Goal: Information Seeking & Learning: Learn about a topic

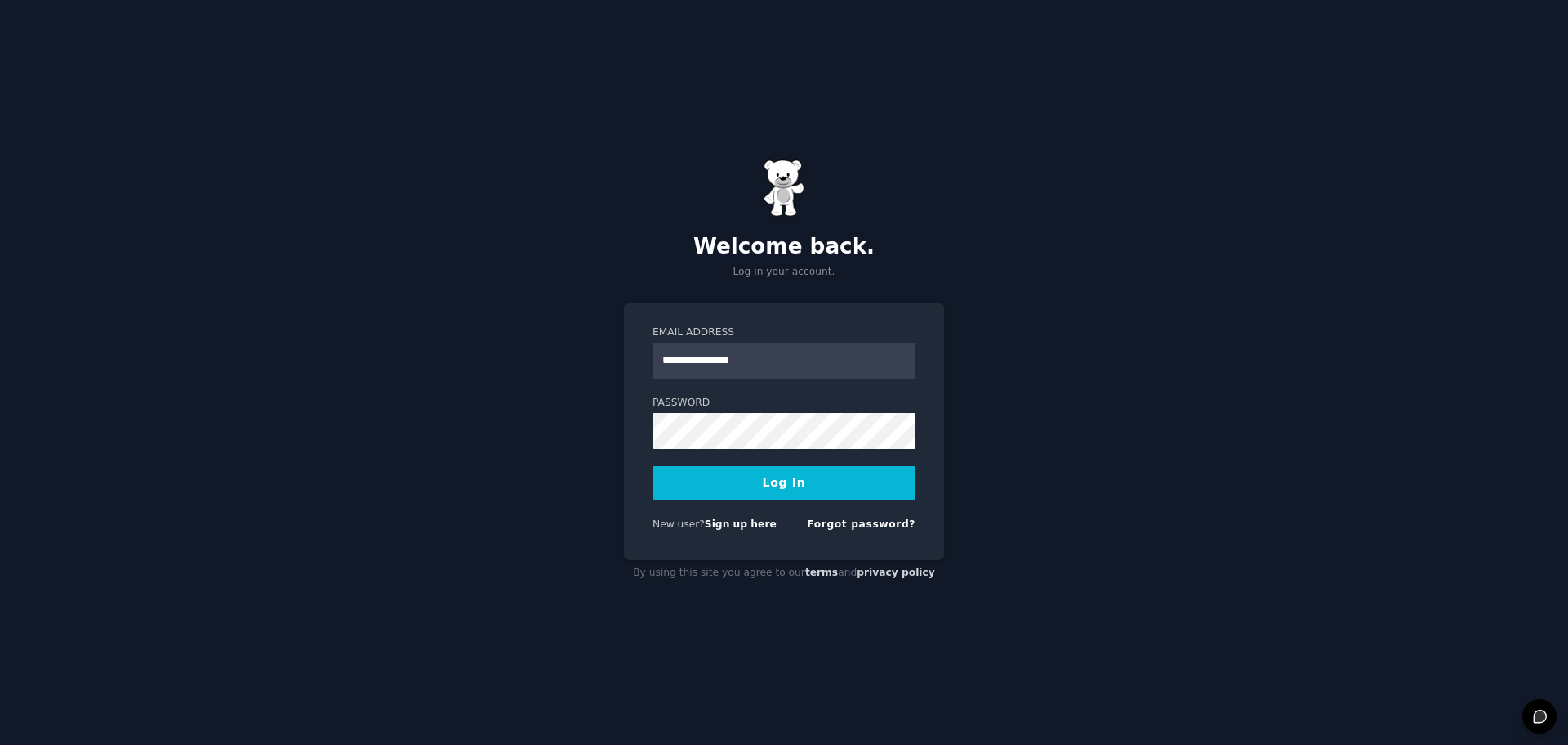
type input "**********"
click at [747, 487] on button "Log In" at bounding box center [784, 482] width 263 height 34
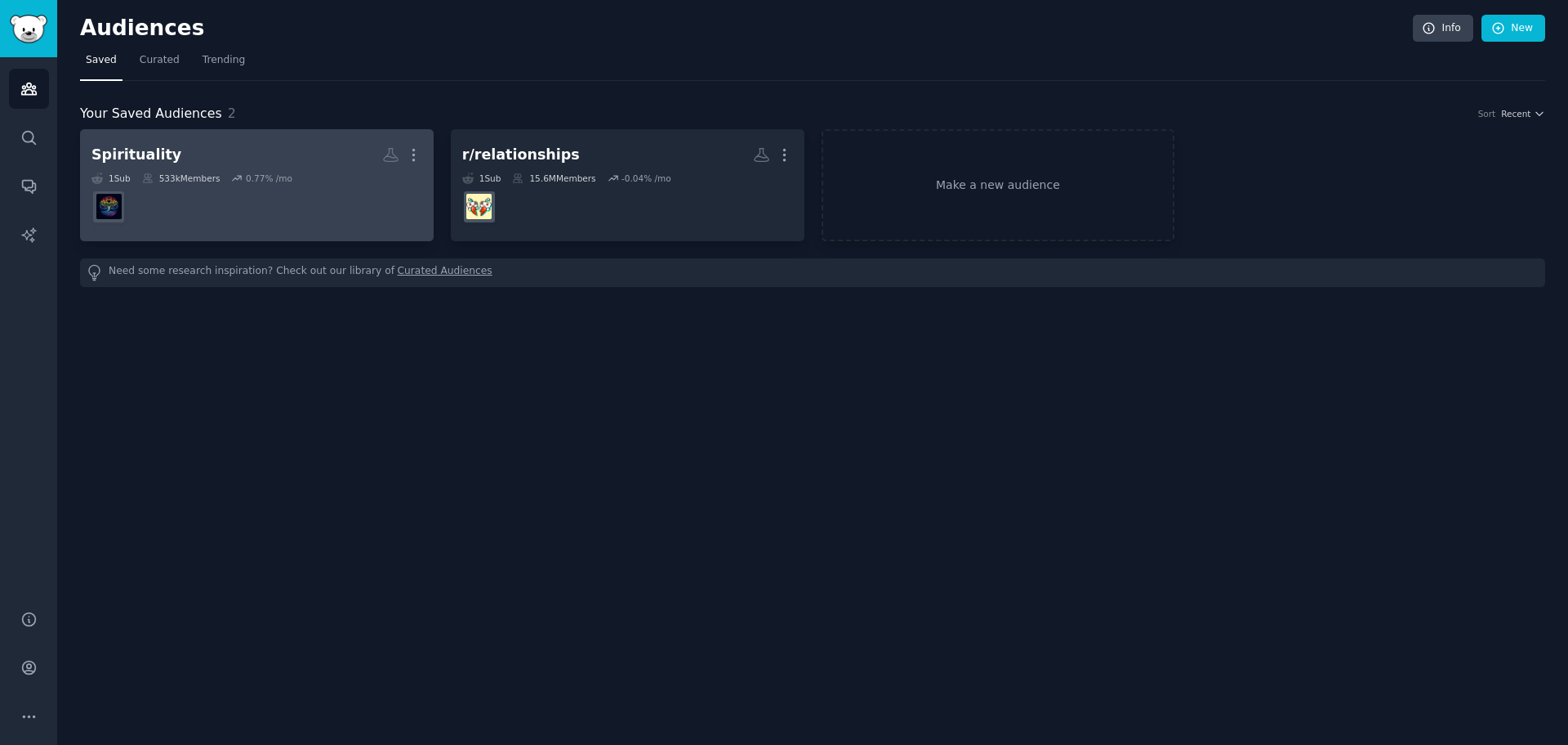
click at [335, 186] on dd at bounding box center [257, 206] width 331 height 46
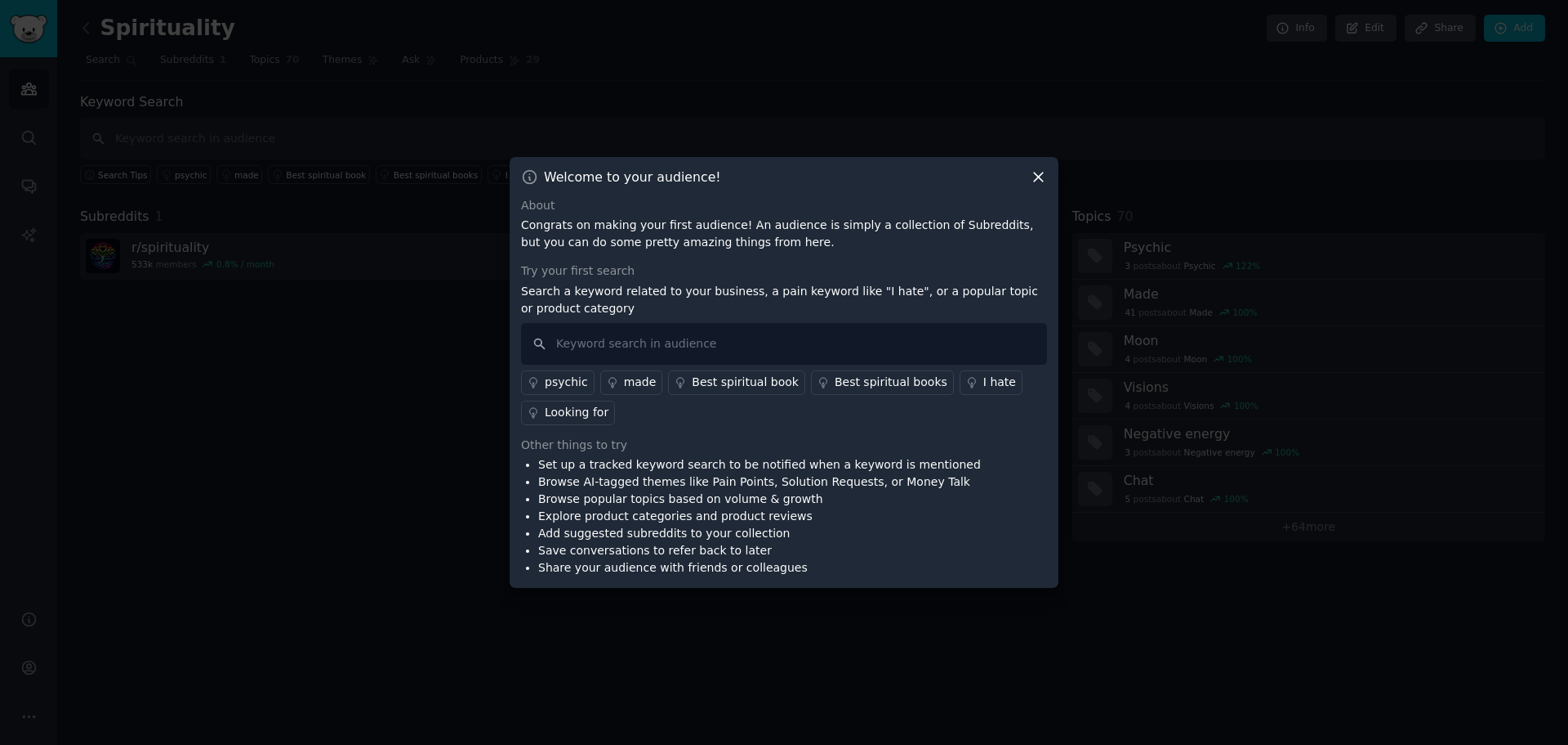
click at [694, 383] on div "Best spiritual book" at bounding box center [746, 383] width 107 height 18
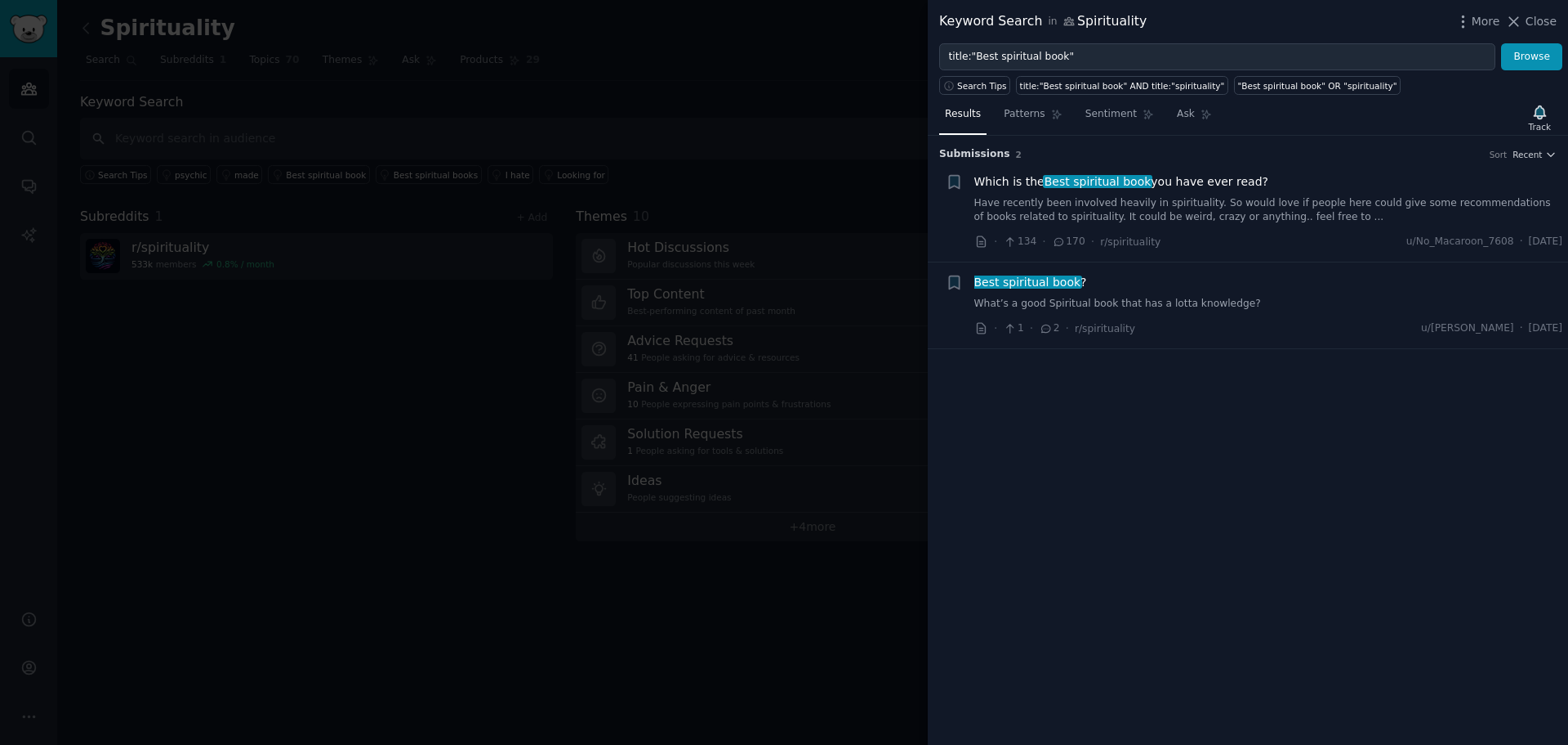
click at [1198, 177] on span "Which is the Best spiritual book you have ever read?" at bounding box center [1121, 182] width 294 height 18
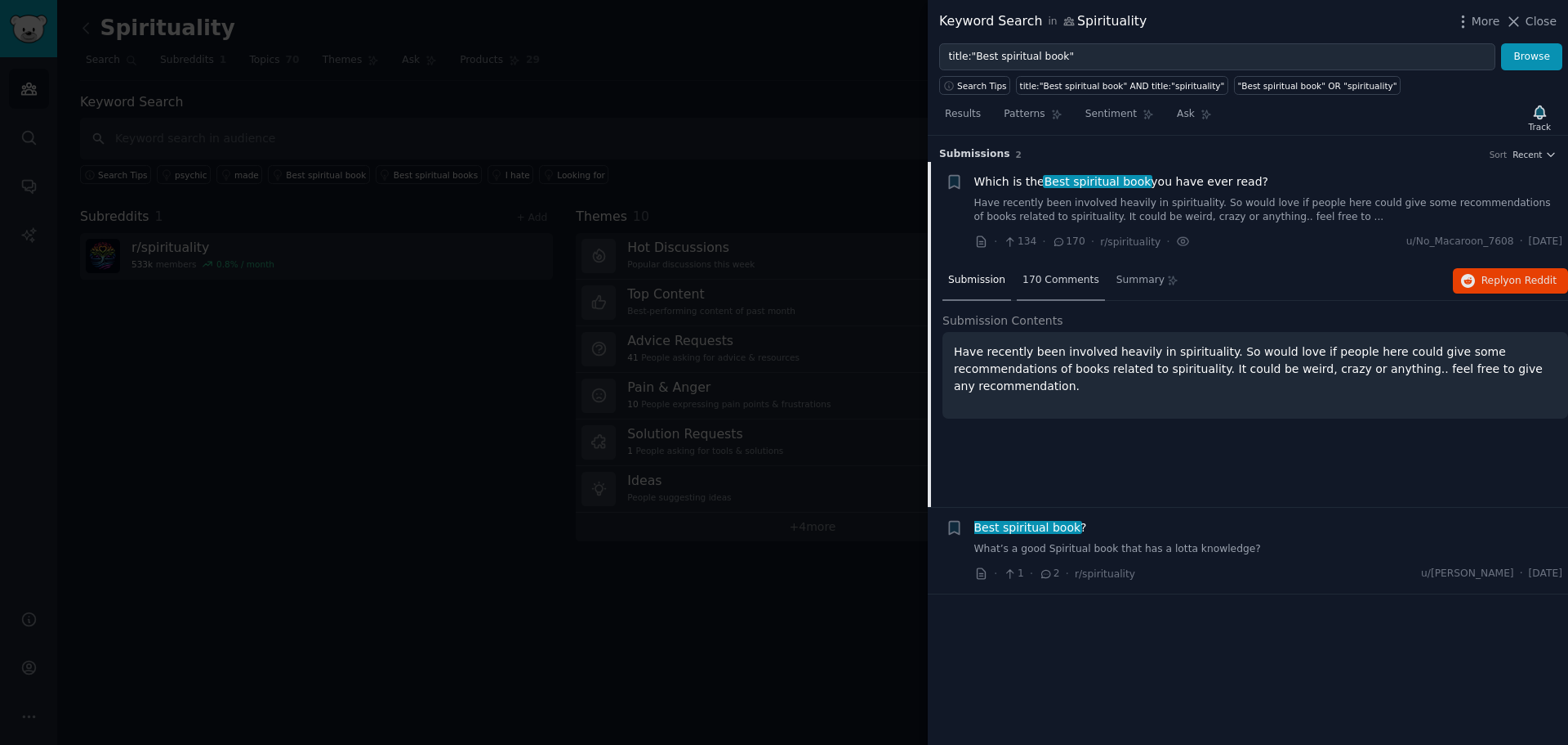
click at [1038, 278] on span "170 Comments" at bounding box center [1061, 279] width 77 height 15
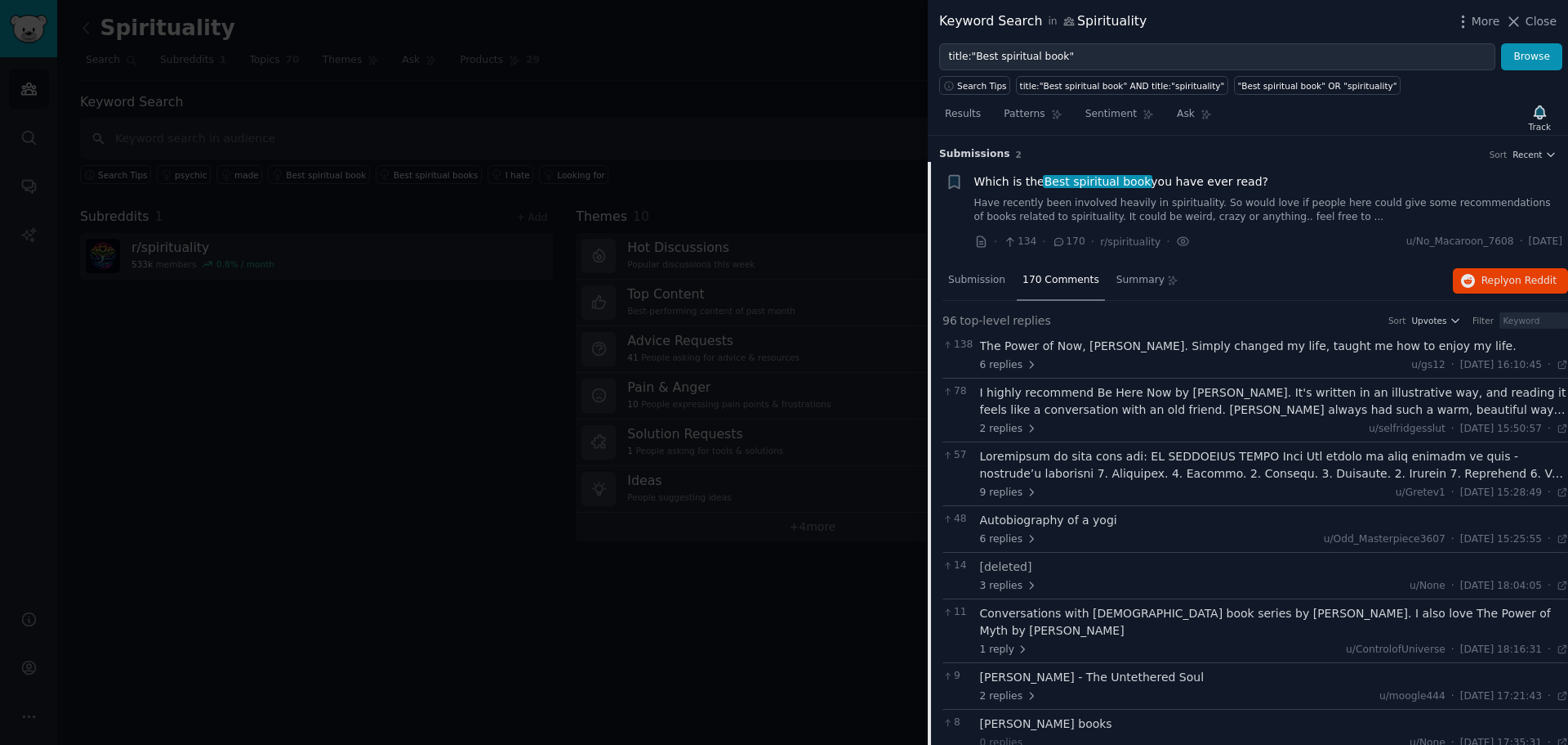
click at [499, 466] on div at bounding box center [784, 372] width 1568 height 745
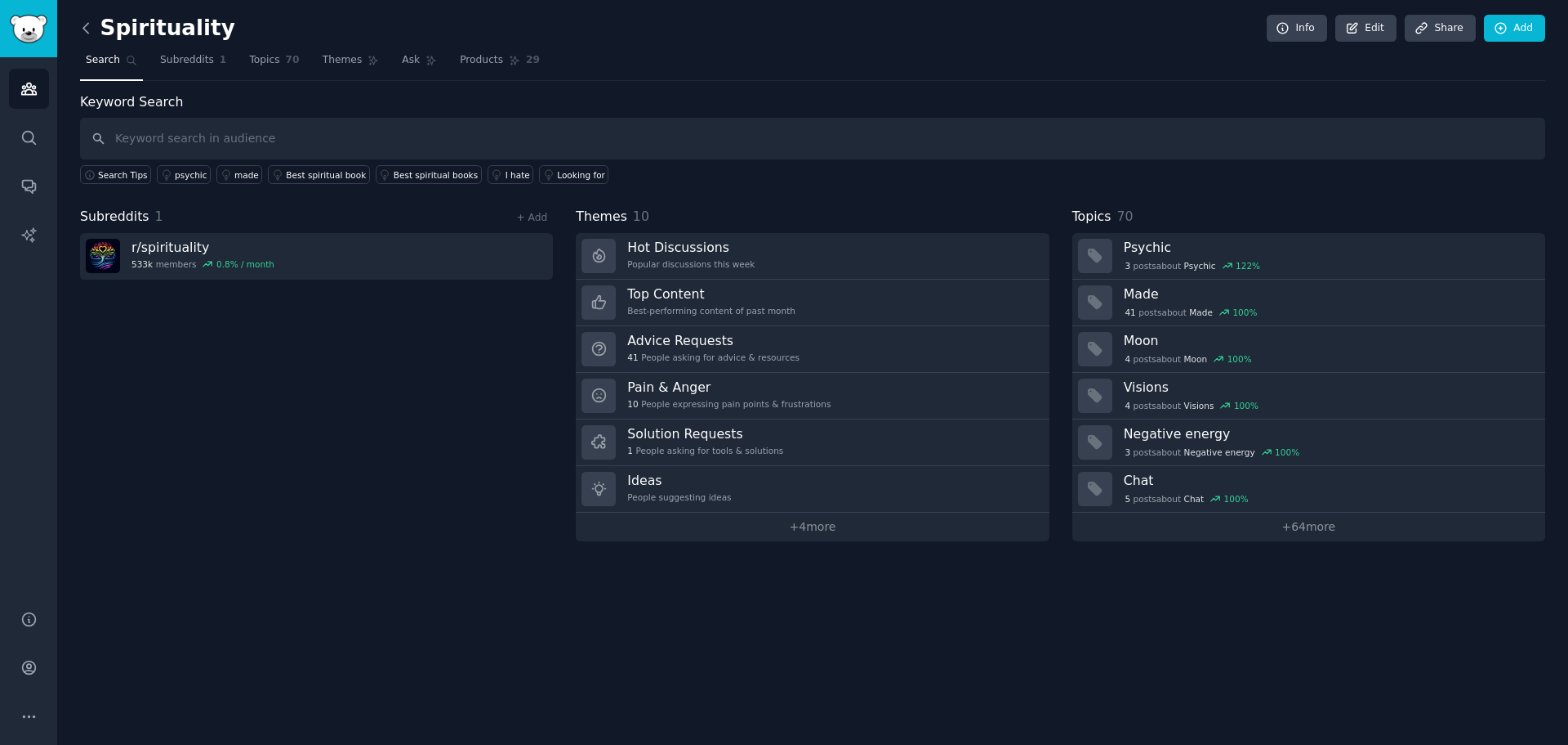
click at [93, 22] on icon at bounding box center [87, 28] width 18 height 18
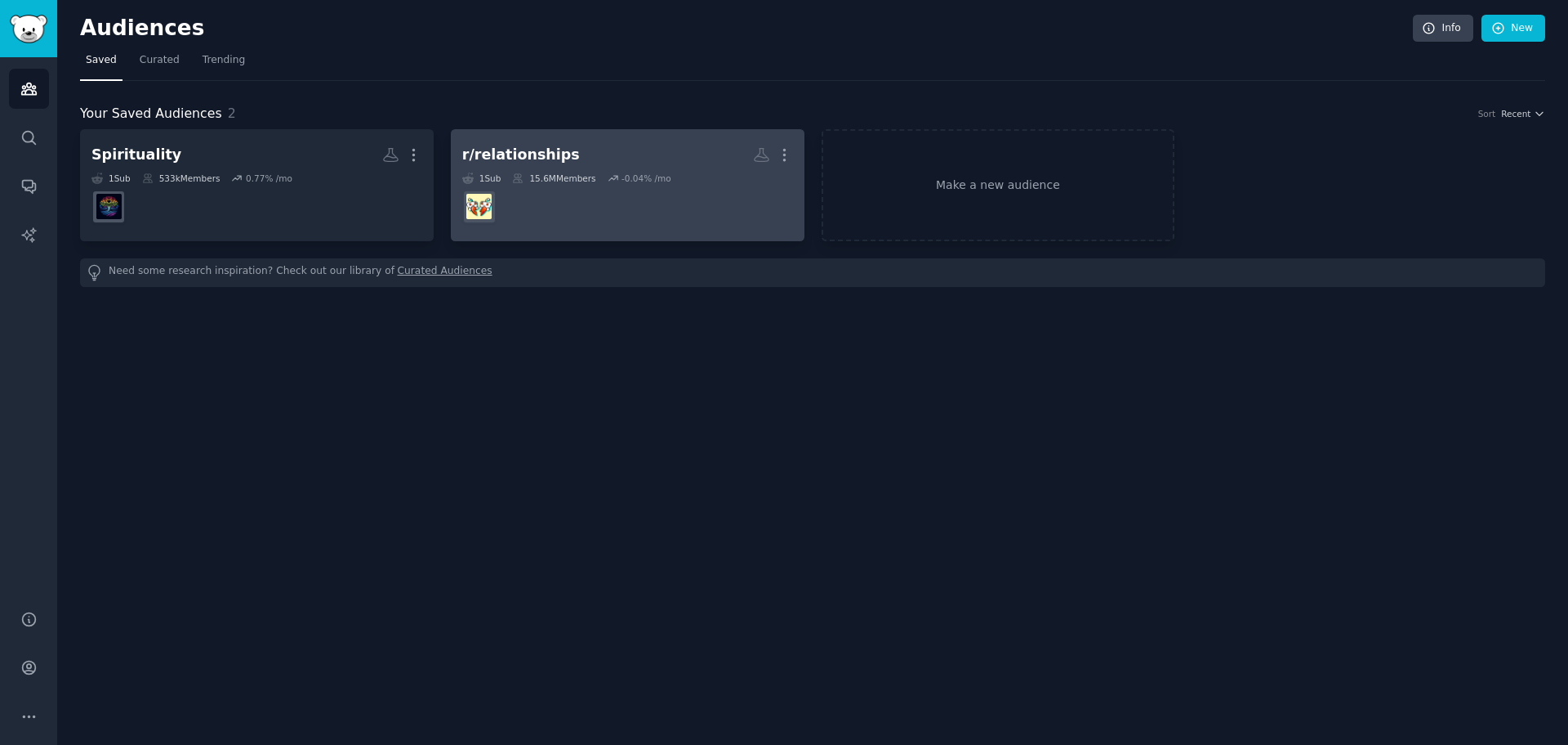
click at [576, 203] on dd at bounding box center [628, 206] width 331 height 46
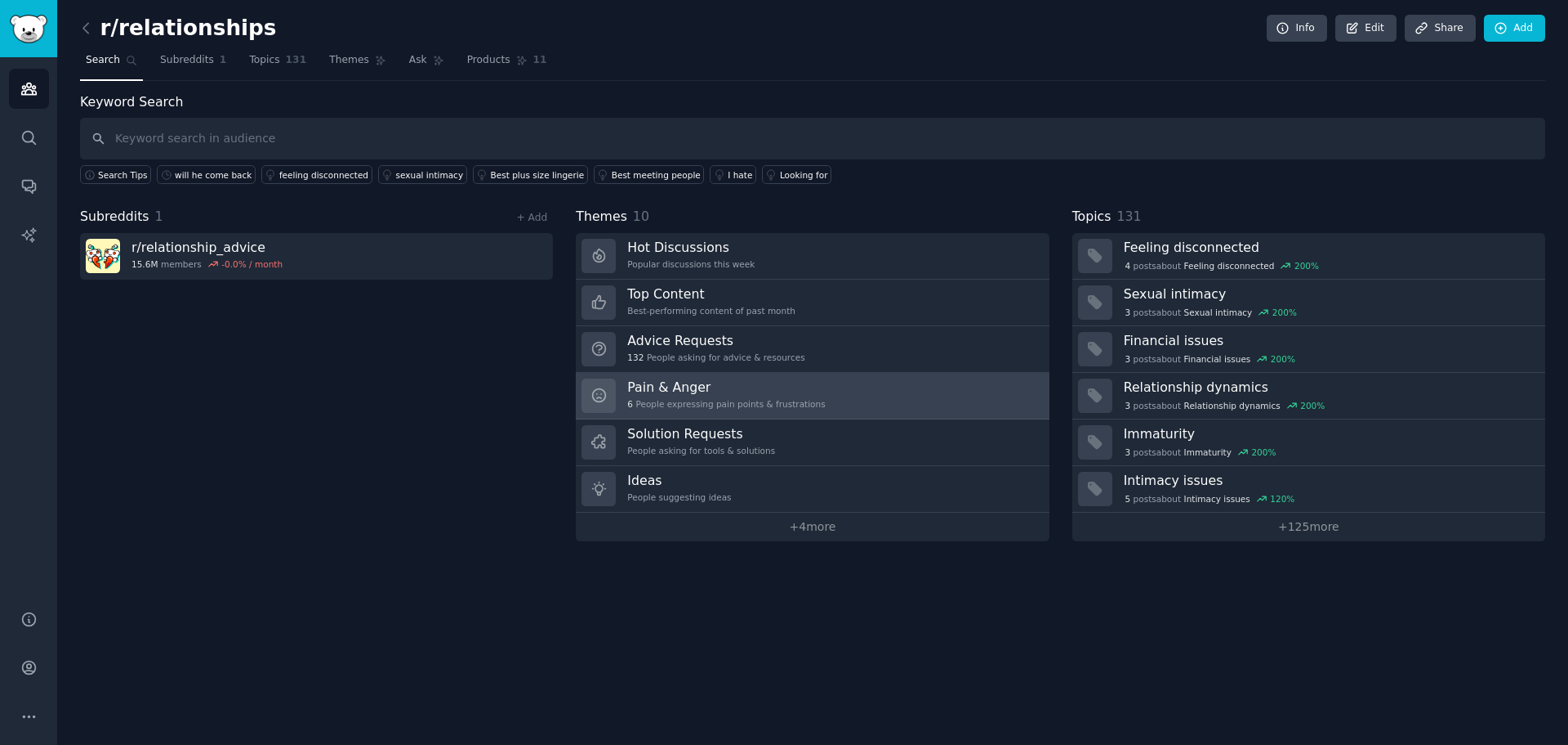
click at [789, 413] on link "Pain & Anger 6 People expressing pain points & frustrations" at bounding box center [813, 396] width 473 height 47
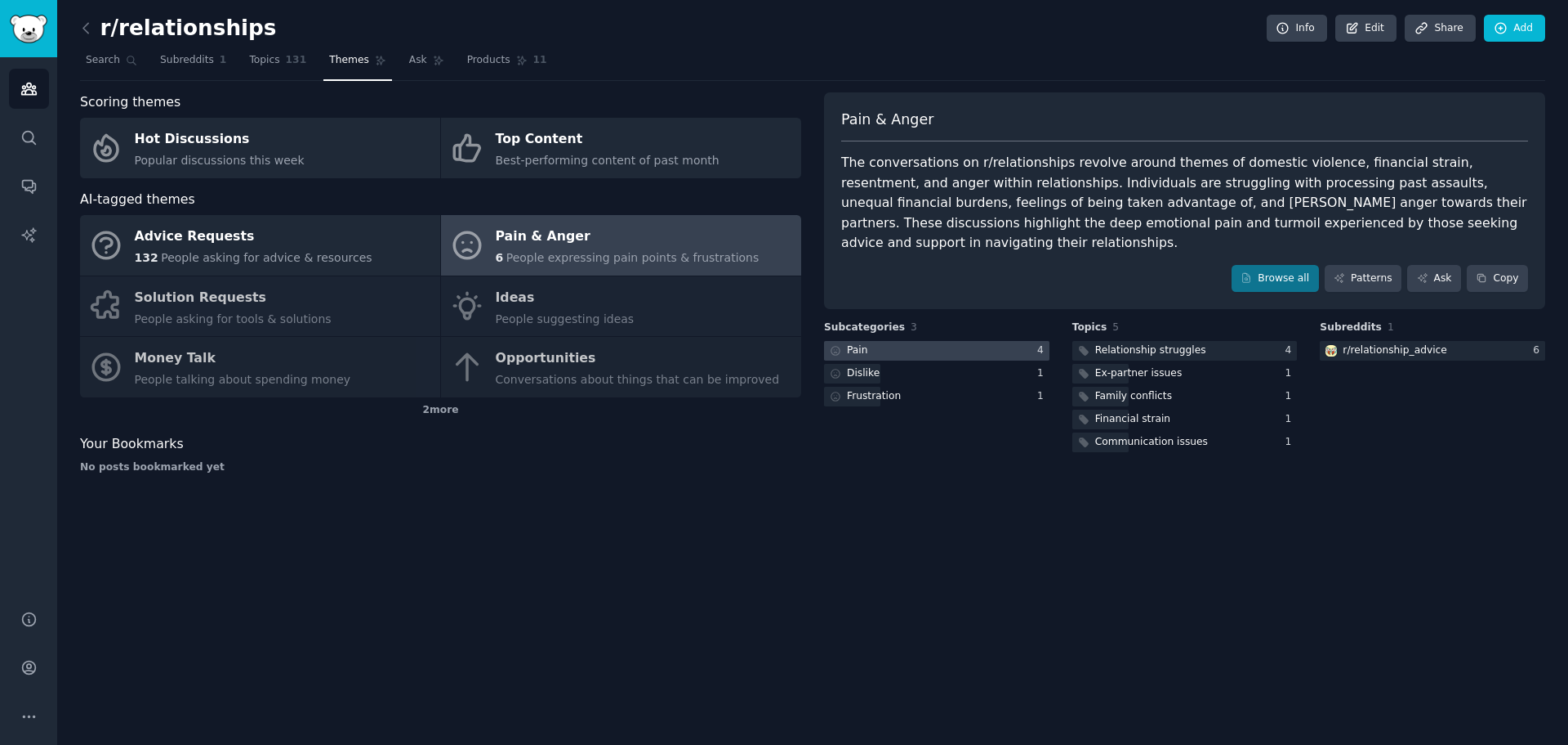
click at [981, 341] on div at bounding box center [937, 351] width 226 height 20
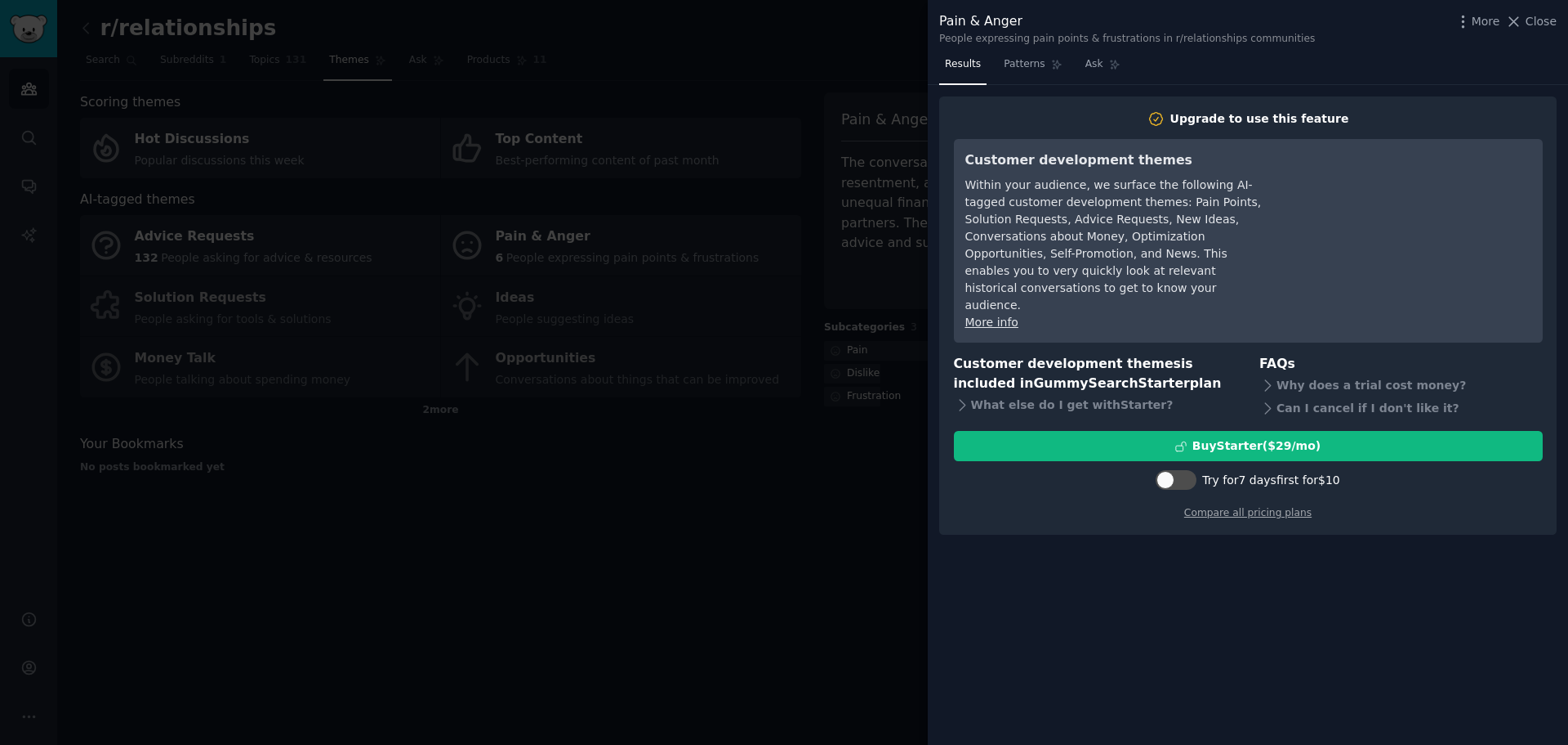
click at [847, 372] on div at bounding box center [784, 372] width 1568 height 745
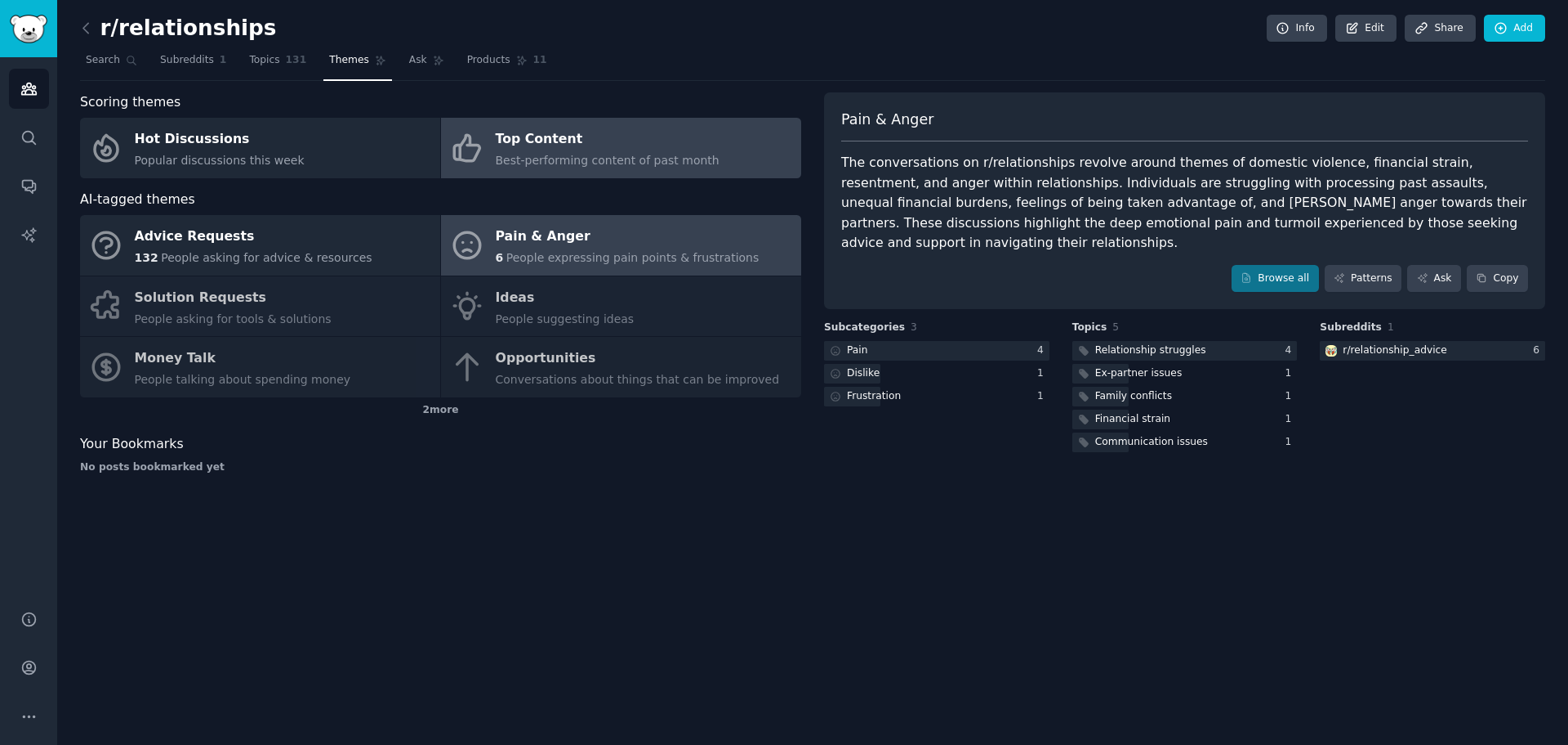
click at [516, 170] on link "Top Content Best-performing content of past month" at bounding box center [621, 148] width 360 height 60
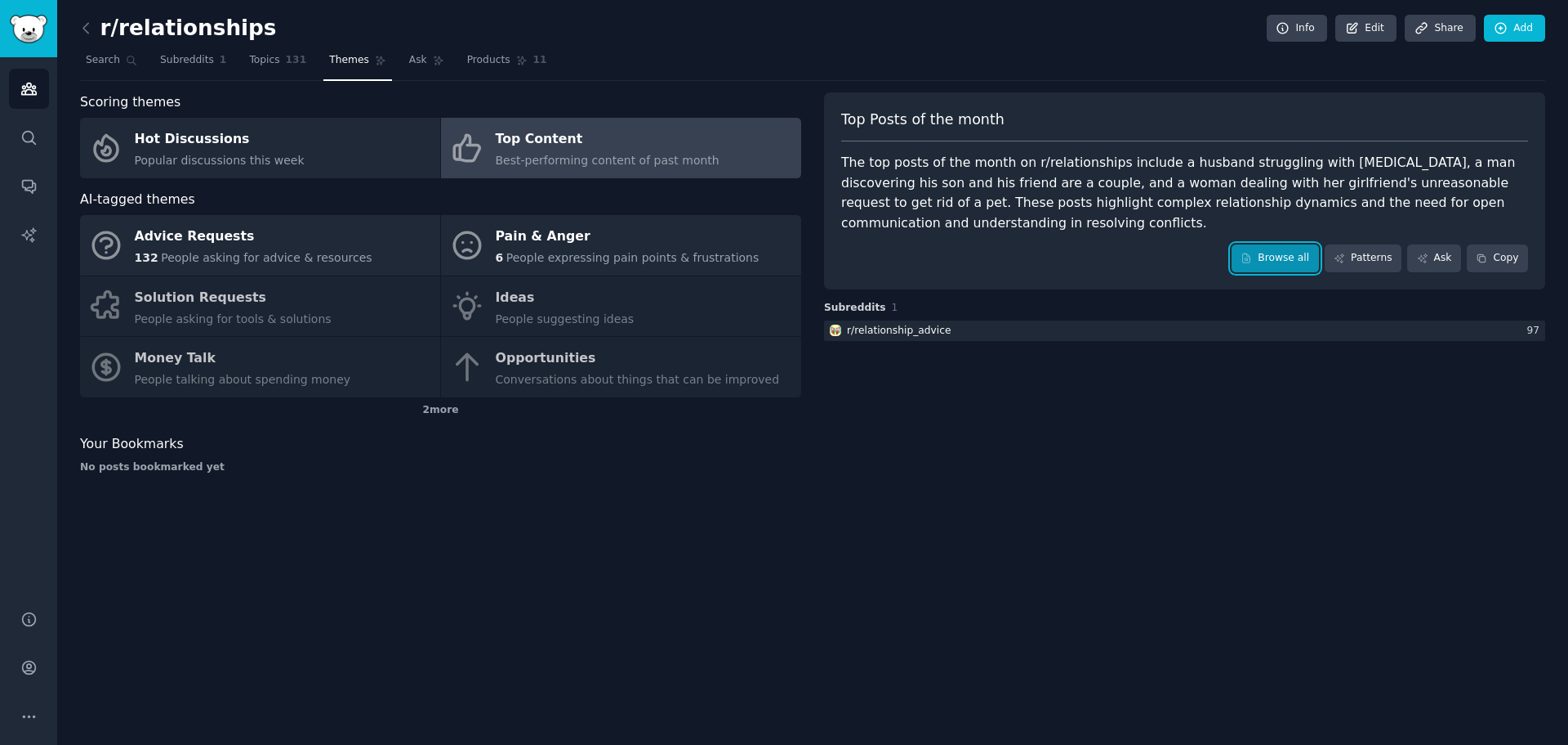
click at [1291, 246] on link "Browse all" at bounding box center [1276, 258] width 88 height 28
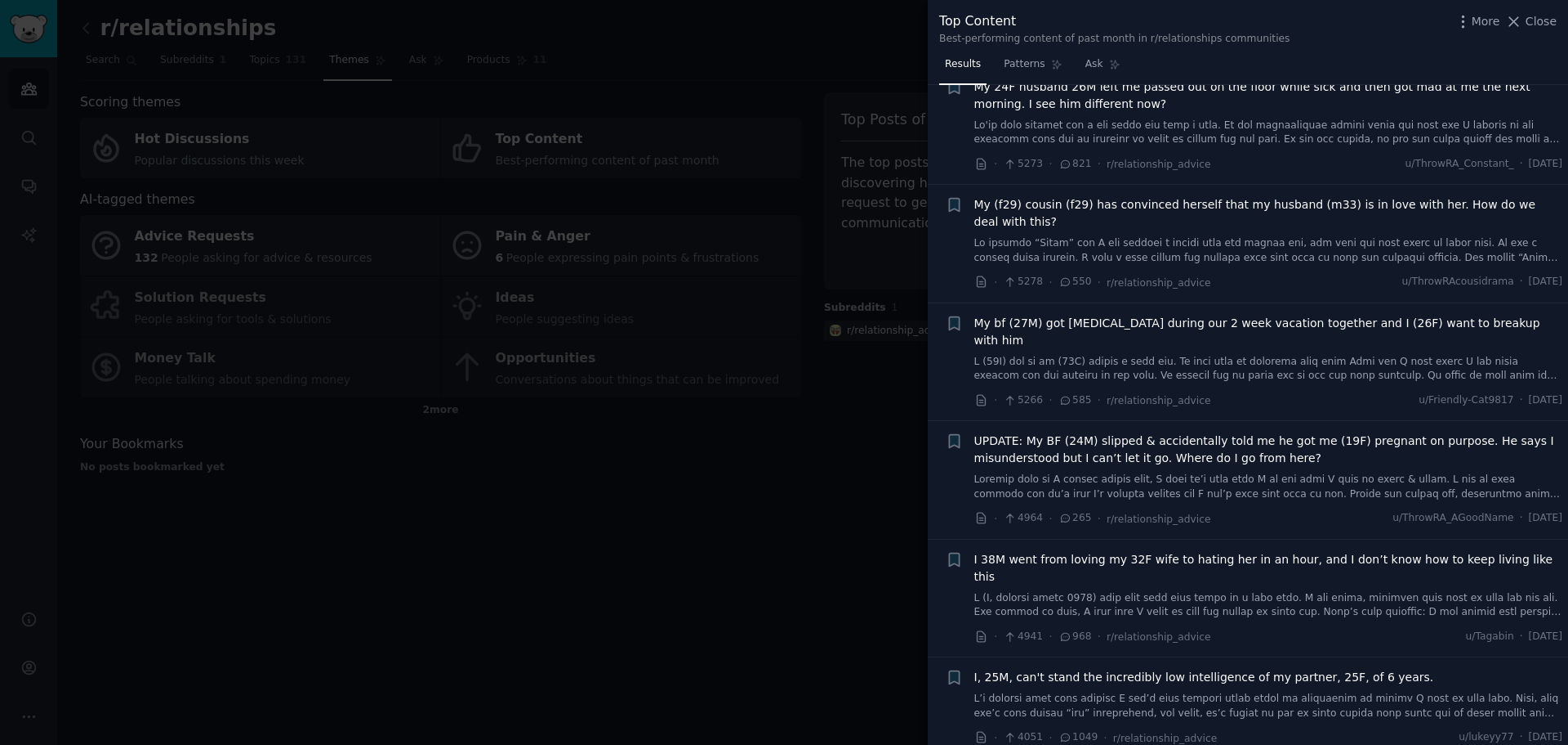
scroll to position [164, 0]
drag, startPoint x: 705, startPoint y: 663, endPoint x: 640, endPoint y: 35, distance: 631.4
click at [704, 655] on div at bounding box center [784, 372] width 1568 height 745
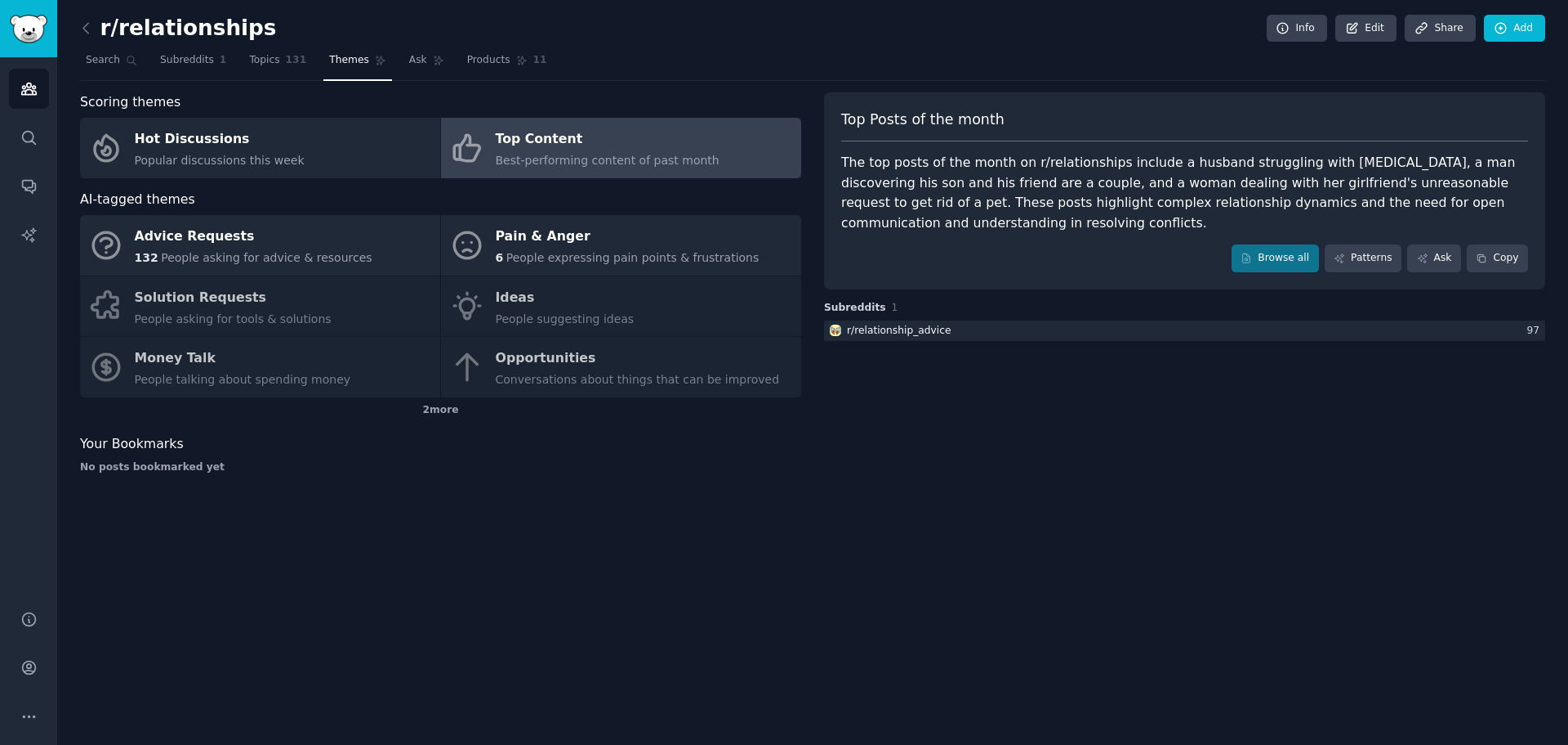
click at [586, 129] on div "Top Content" at bounding box center [607, 139] width 224 height 26
click at [1079, 330] on div at bounding box center [1185, 330] width 721 height 20
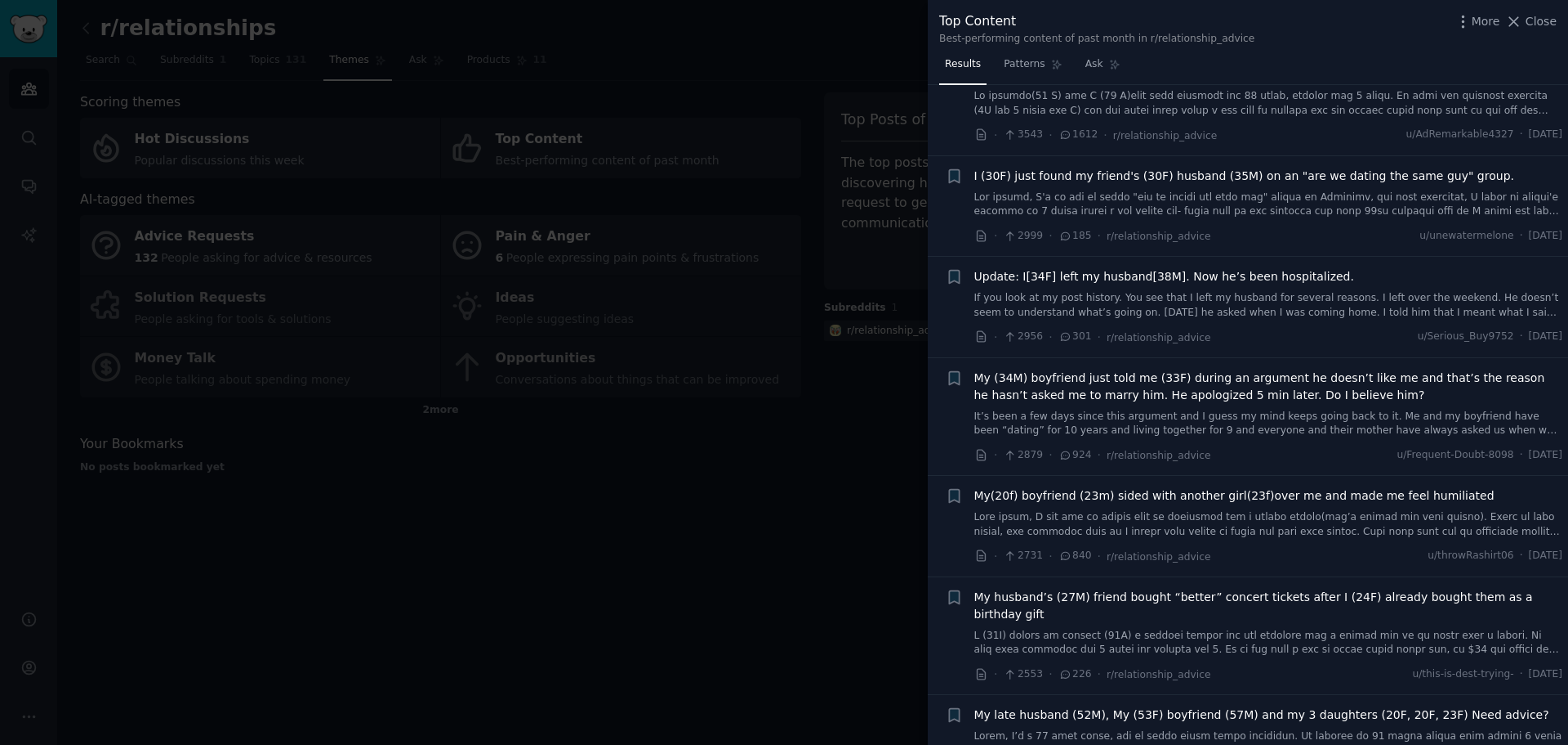
scroll to position [1471, 0]
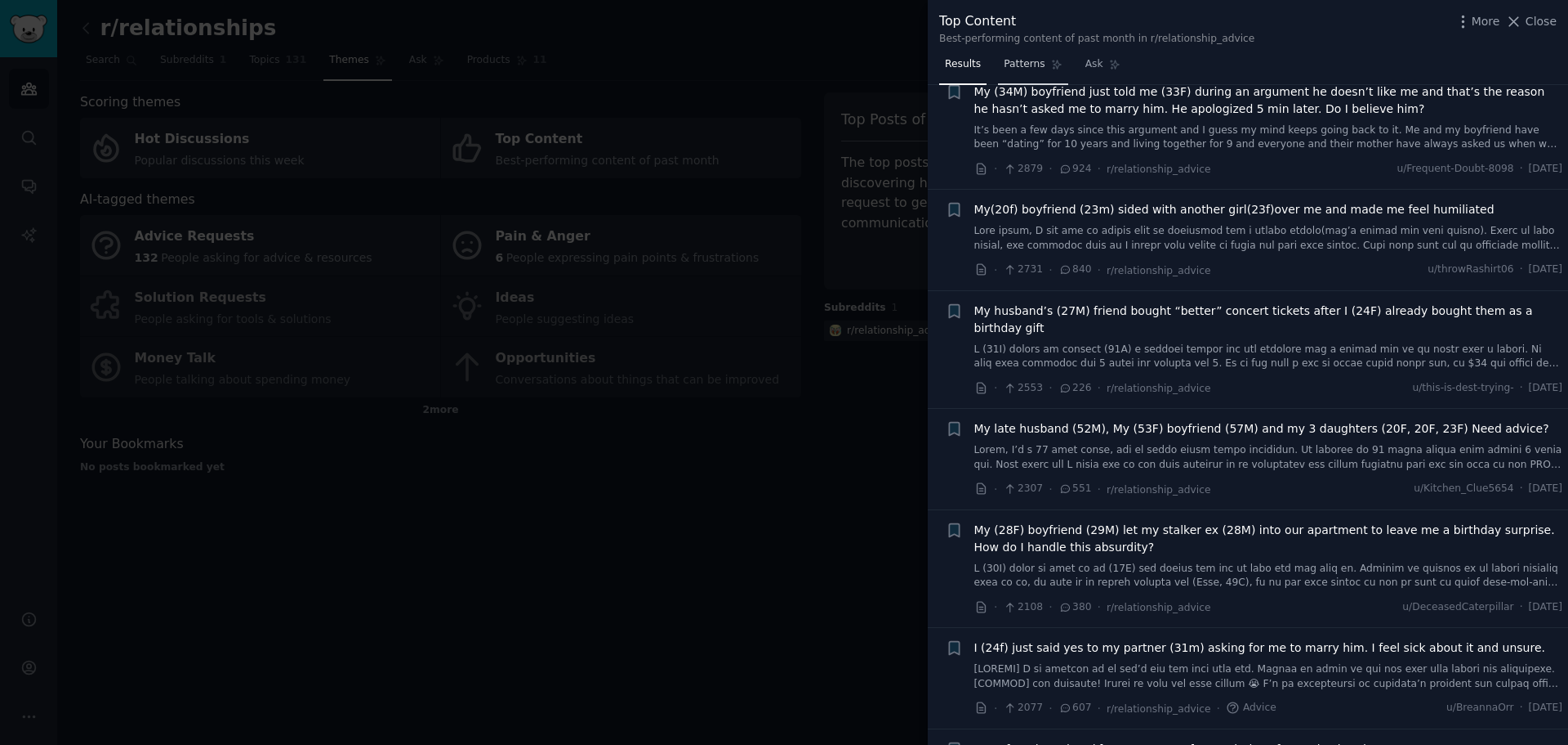
click at [1026, 62] on span "Patterns" at bounding box center [1024, 64] width 41 height 15
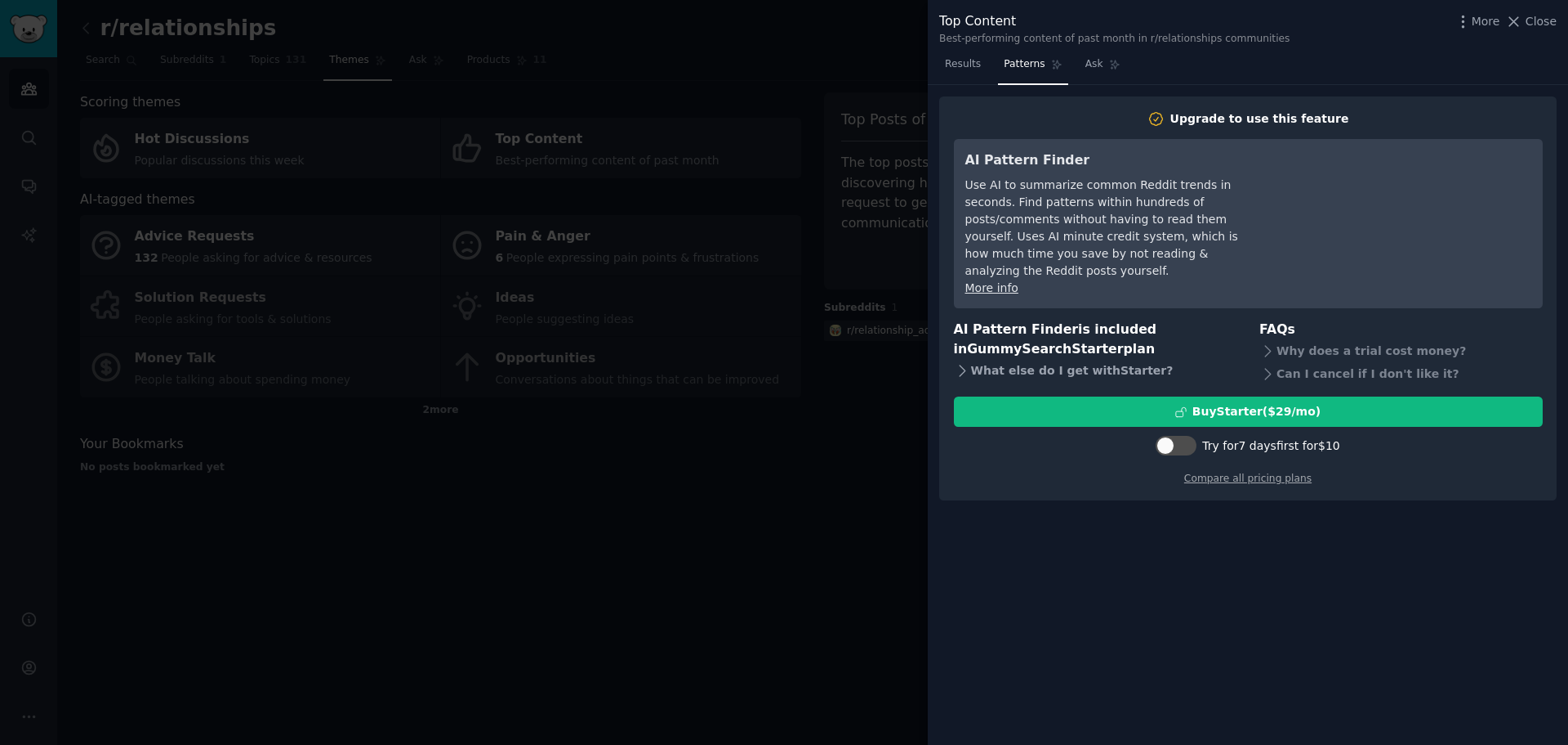
click at [1105, 359] on div "What else do I get with Starter ?" at bounding box center [1095, 370] width 283 height 22
